Goal: Find specific page/section: Find specific page/section

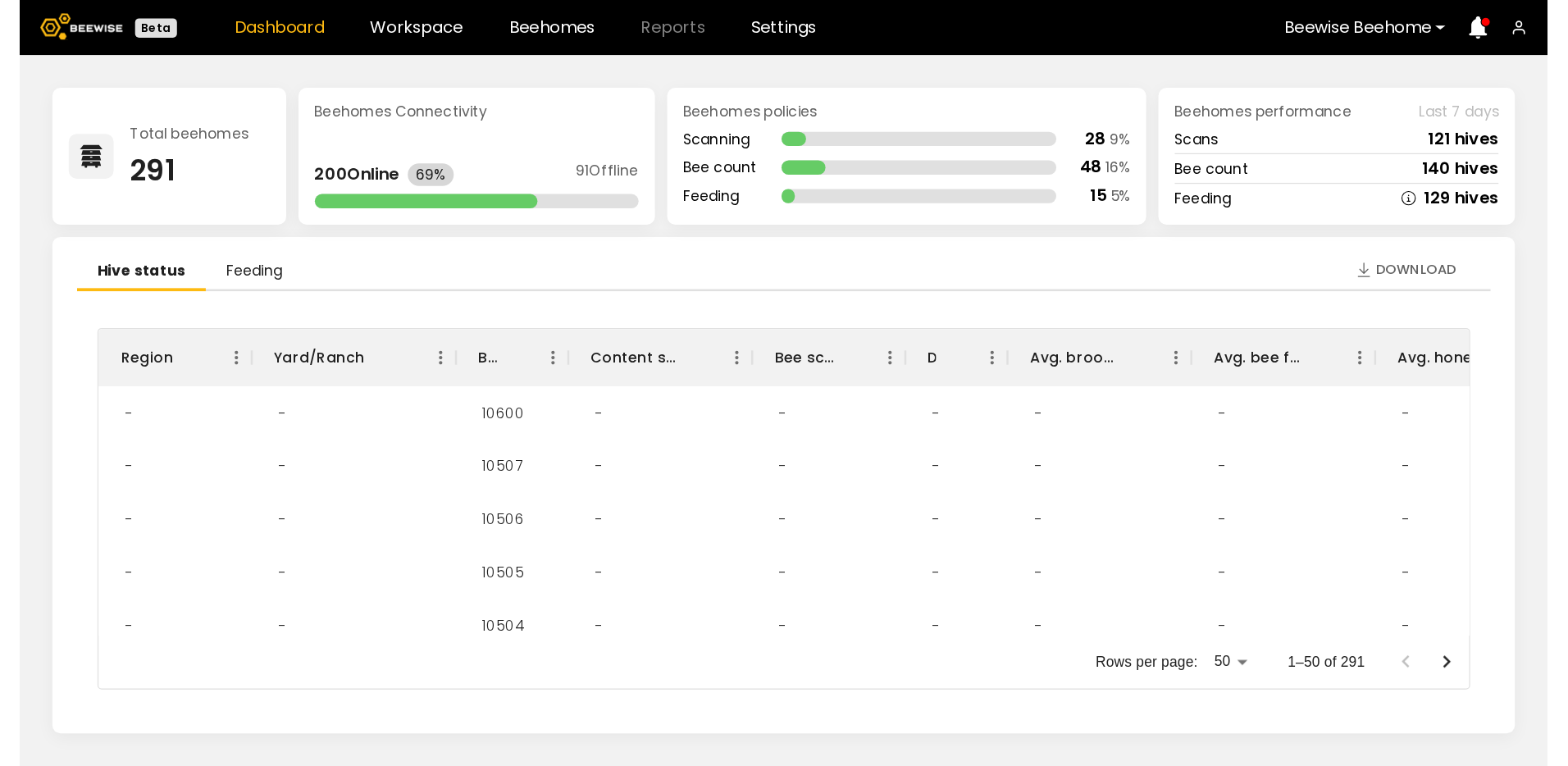
scroll to position [9, 0]
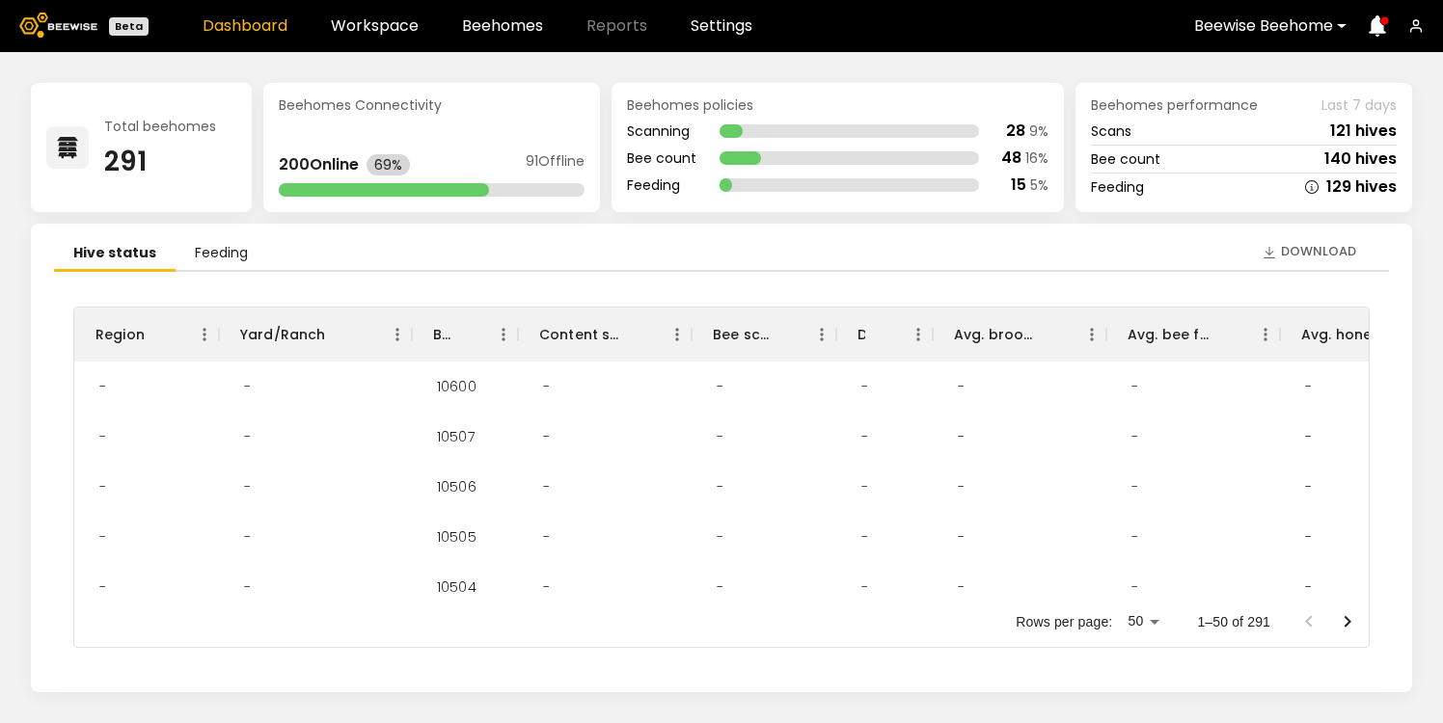
click at [1323, 25] on div at bounding box center [1263, 25] width 139 height 17
click at [1323, 24] on div at bounding box center [1263, 25] width 139 height 17
click at [1337, 32] on div "Beewise Beehome" at bounding box center [1263, 26] width 166 height 44
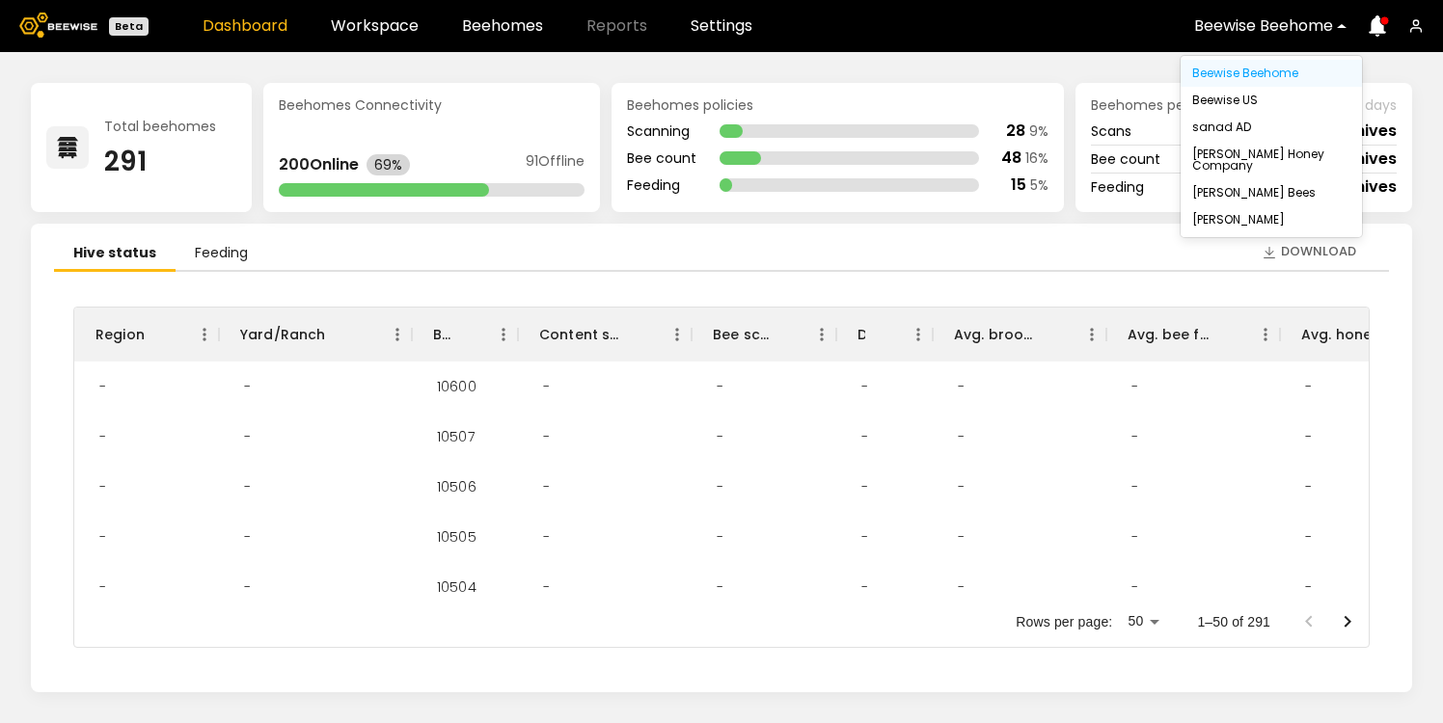
click at [1337, 32] on div "Beewise Beehome" at bounding box center [1263, 26] width 166 height 44
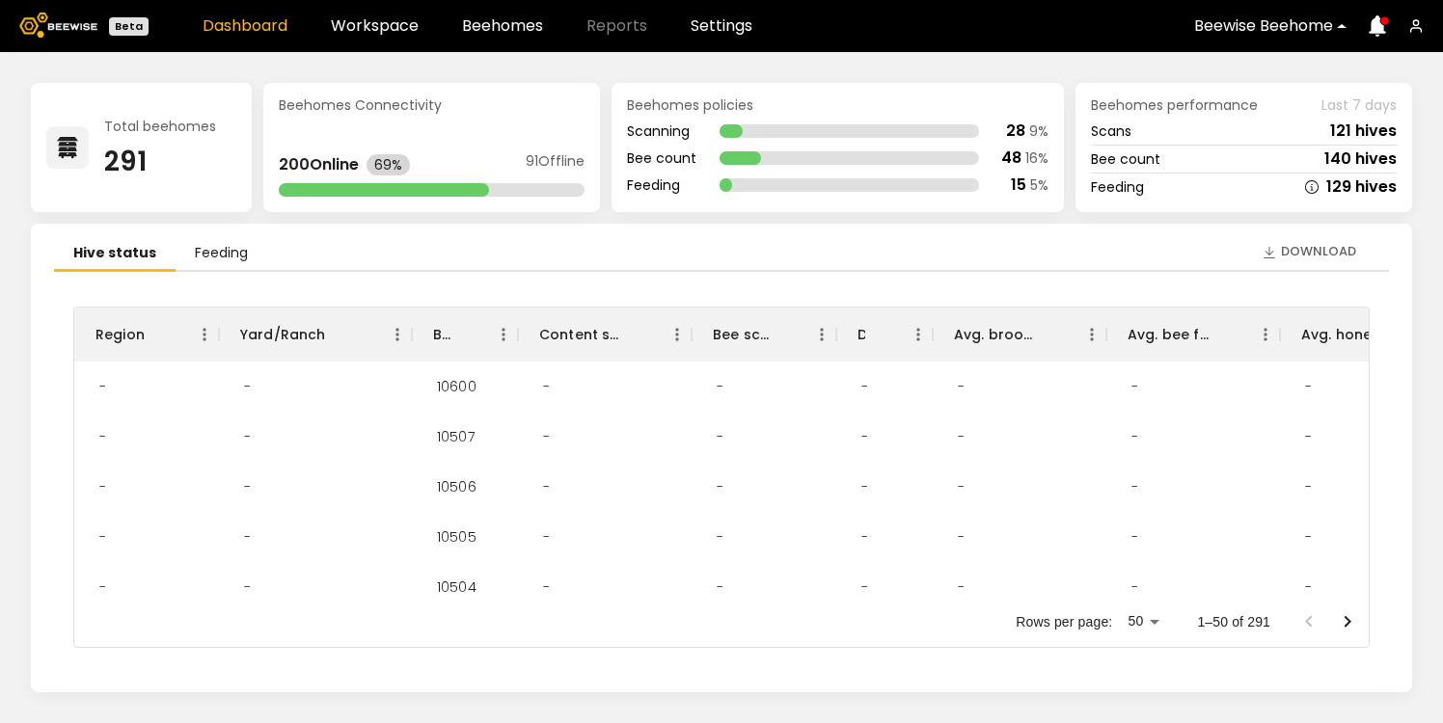
click at [1420, 22] on icon "button" at bounding box center [1415, 25] width 15 height 15
